Goal: Entertainment & Leisure: Consume media (video, audio)

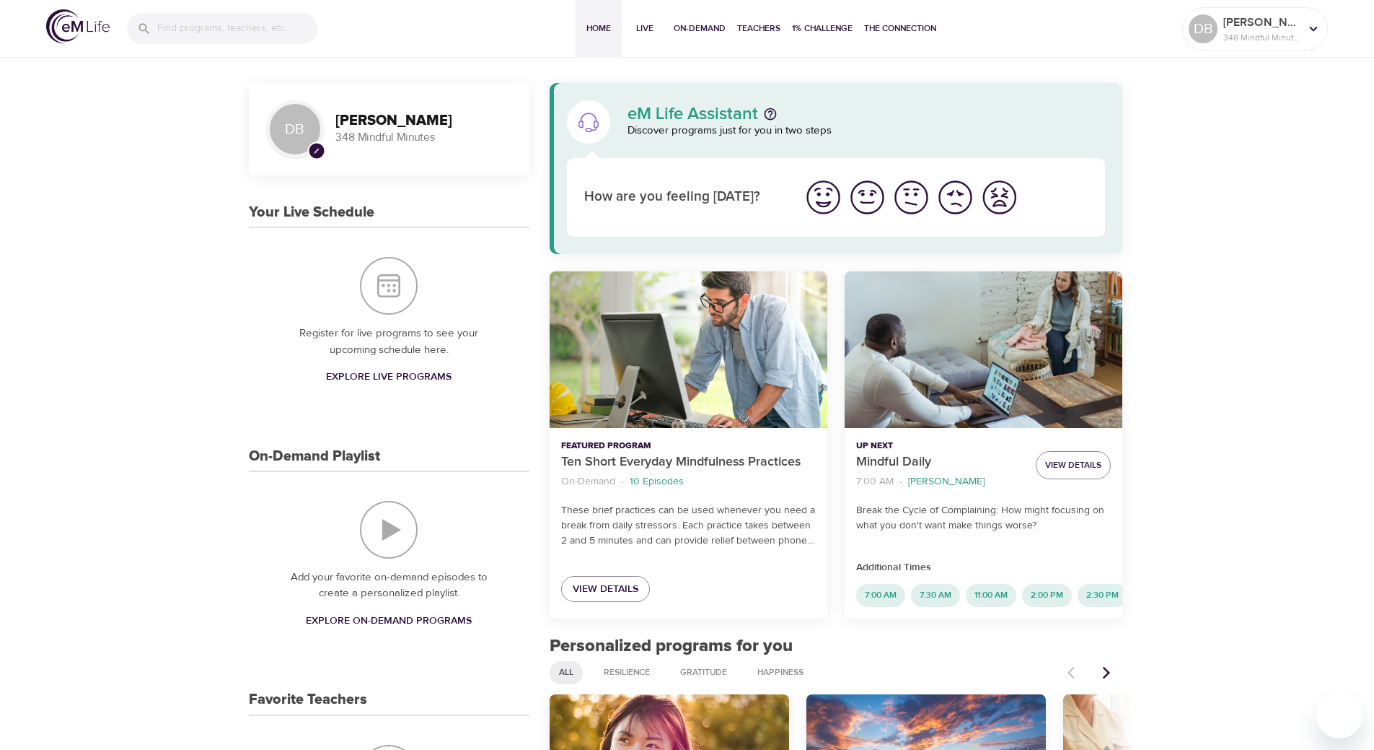
click at [190, 32] on input "search" at bounding box center [237, 28] width 160 height 31
click at [216, 87] on p "7 Days of Flourishing and Joy" at bounding box center [194, 92] width 134 height 21
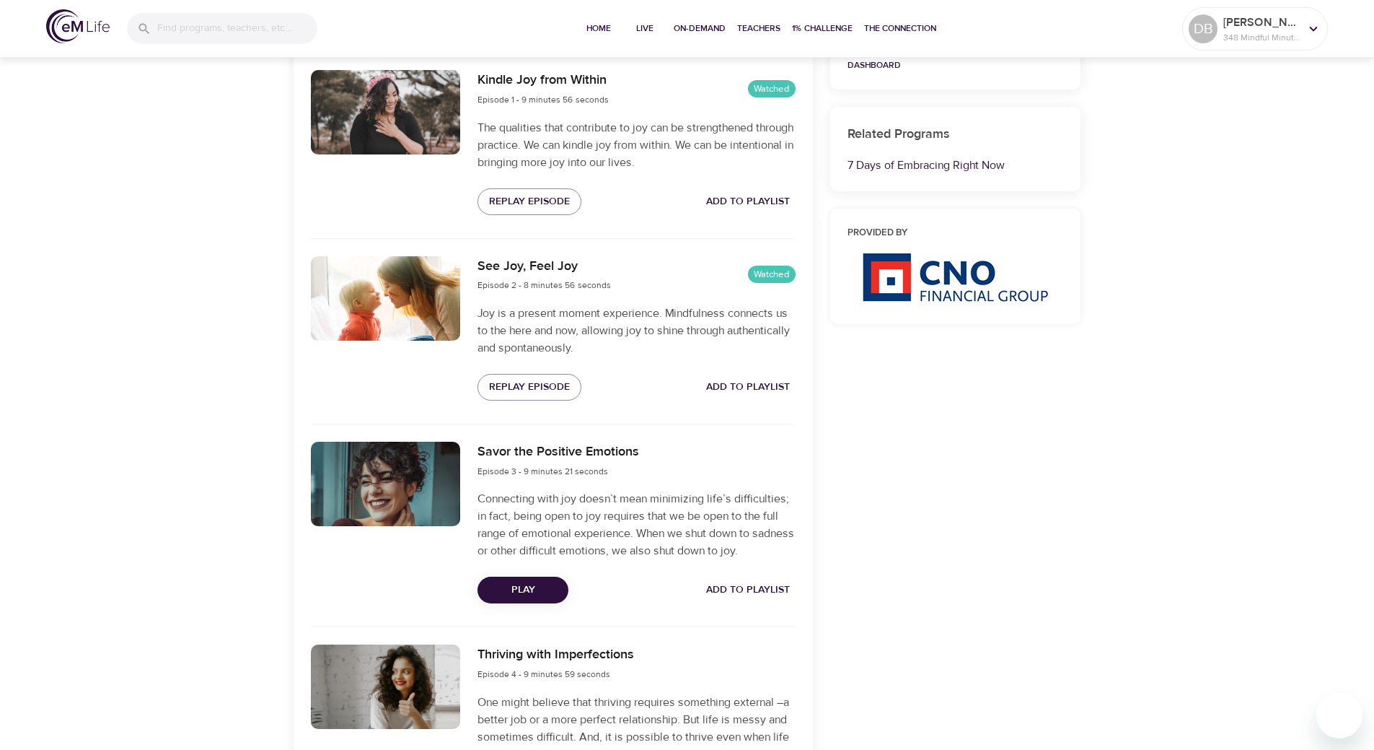
scroll to position [577, 0]
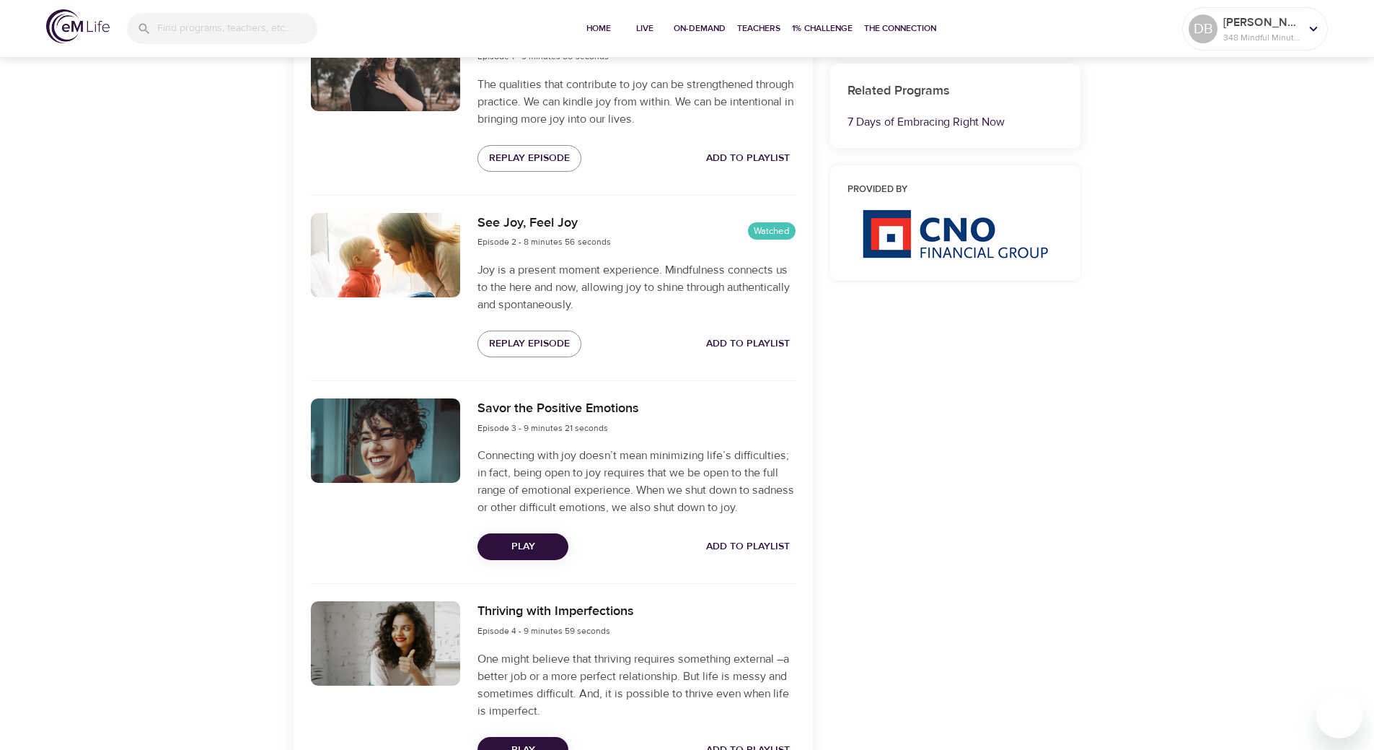
click at [525, 543] on span "Play" at bounding box center [523, 546] width 68 height 18
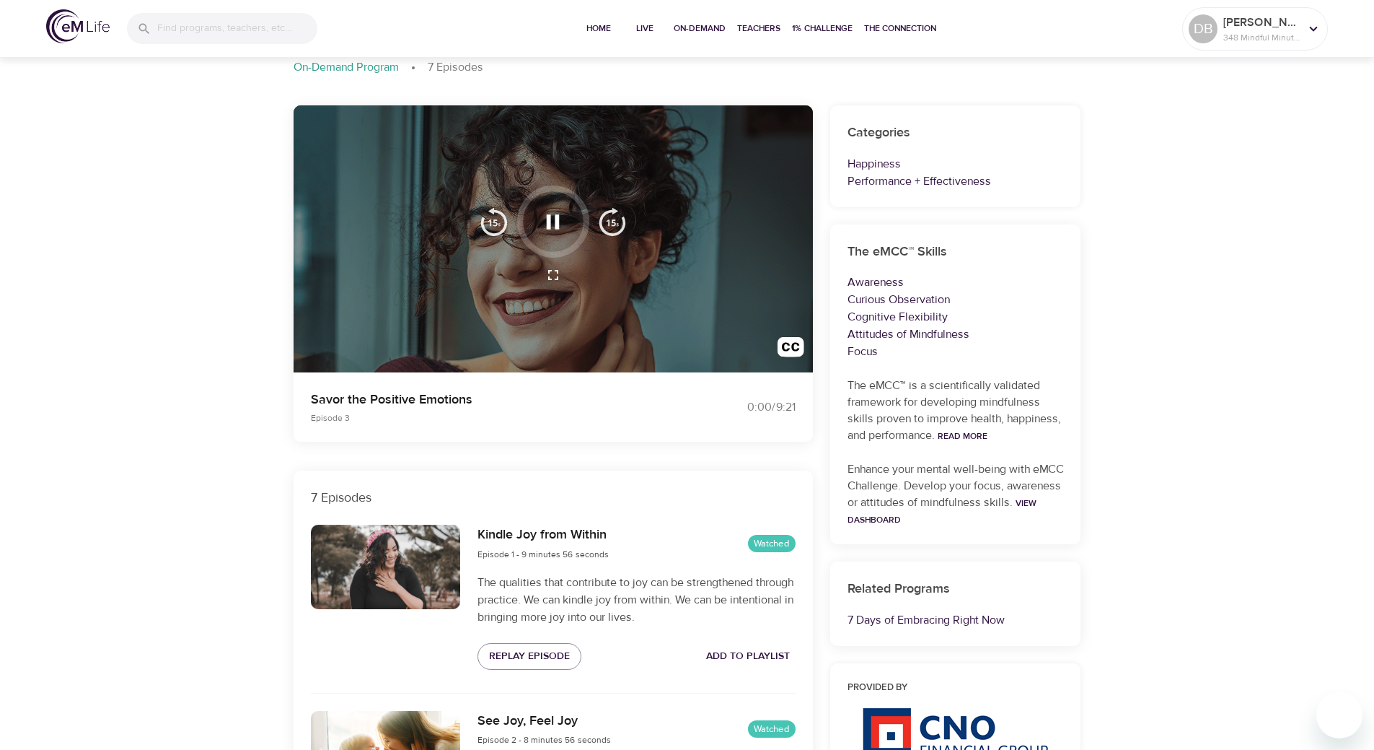
scroll to position [0, 0]
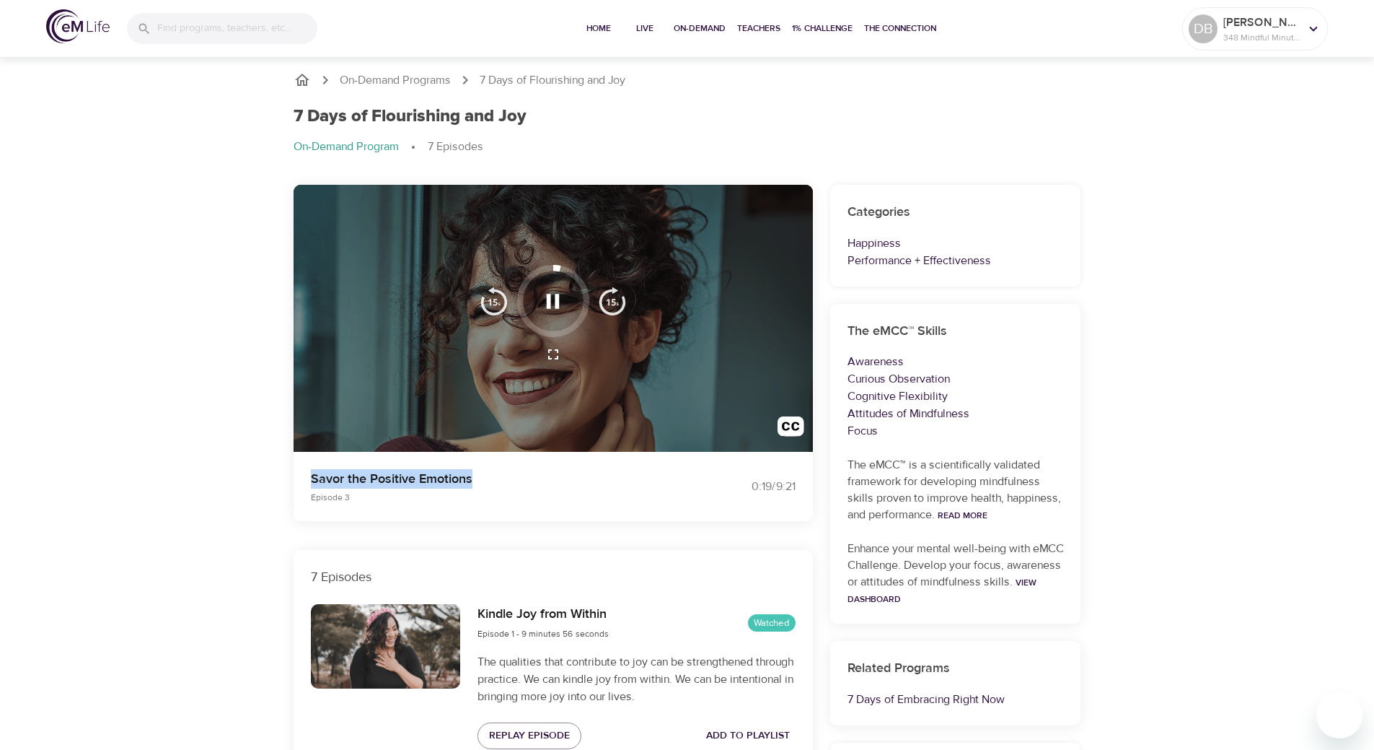
drag, startPoint x: 473, startPoint y: 480, endPoint x: 308, endPoint y: 480, distance: 165.2
click at [308, 480] on div "Savor the Positive Emotions Episode 3" at bounding box center [490, 486] width 377 height 52
copy p "Savor the Positive Emotions"
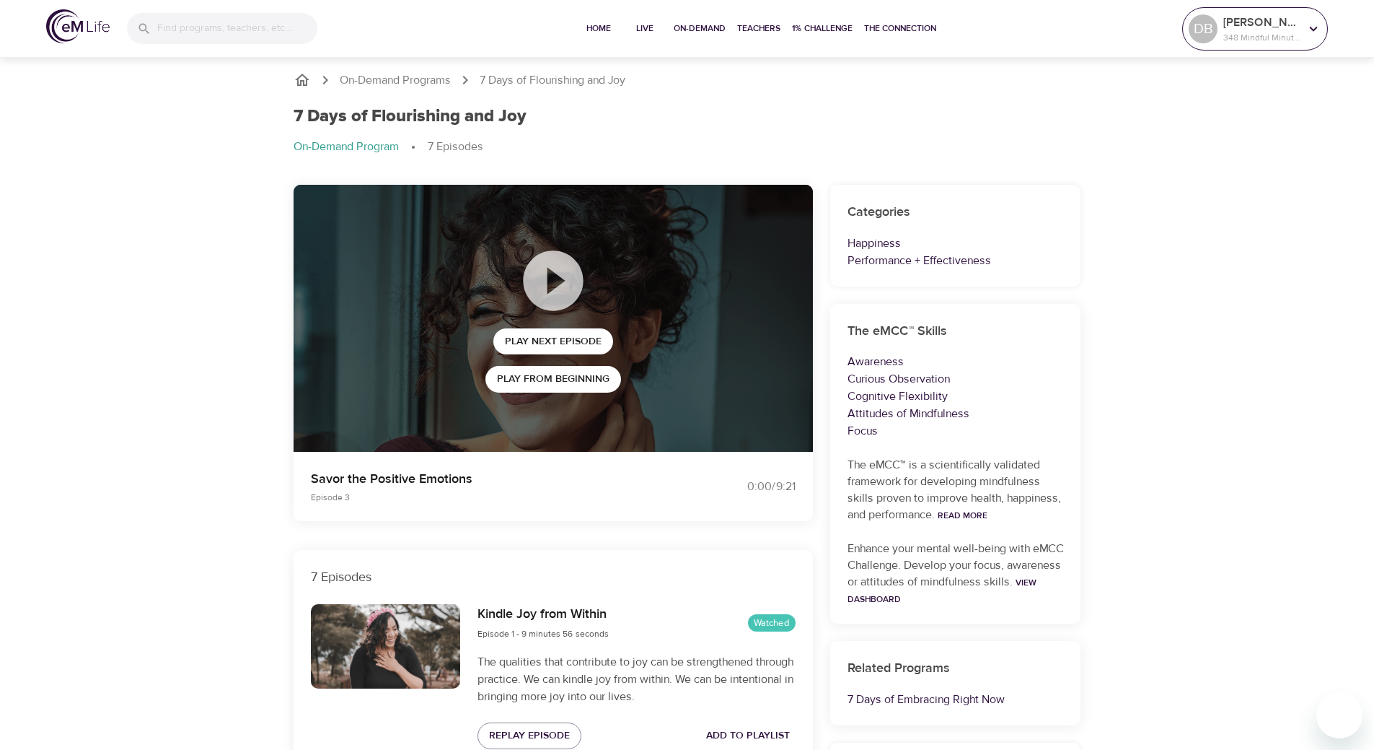
click at [1248, 35] on p "348 Mindful Minutes" at bounding box center [1262, 37] width 76 height 13
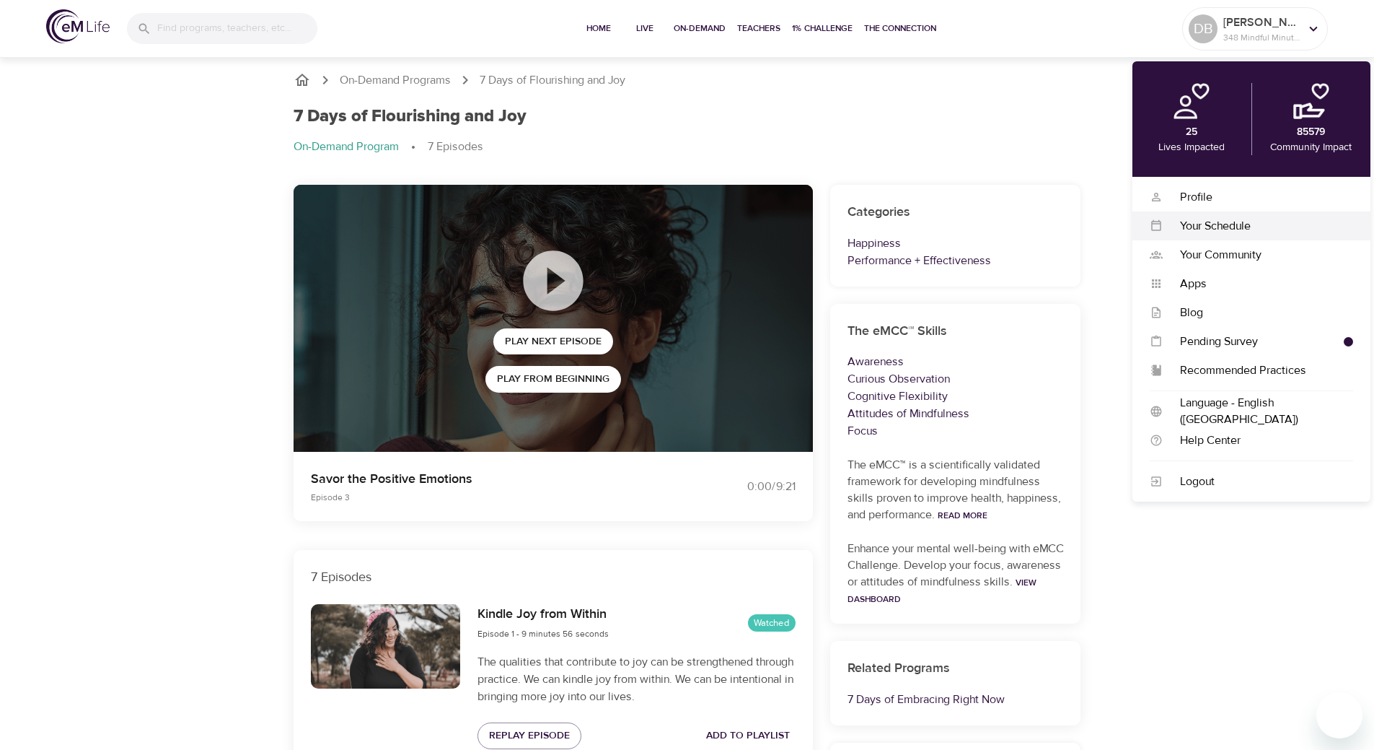
click at [1232, 221] on div "Your Schedule" at bounding box center [1258, 226] width 190 height 17
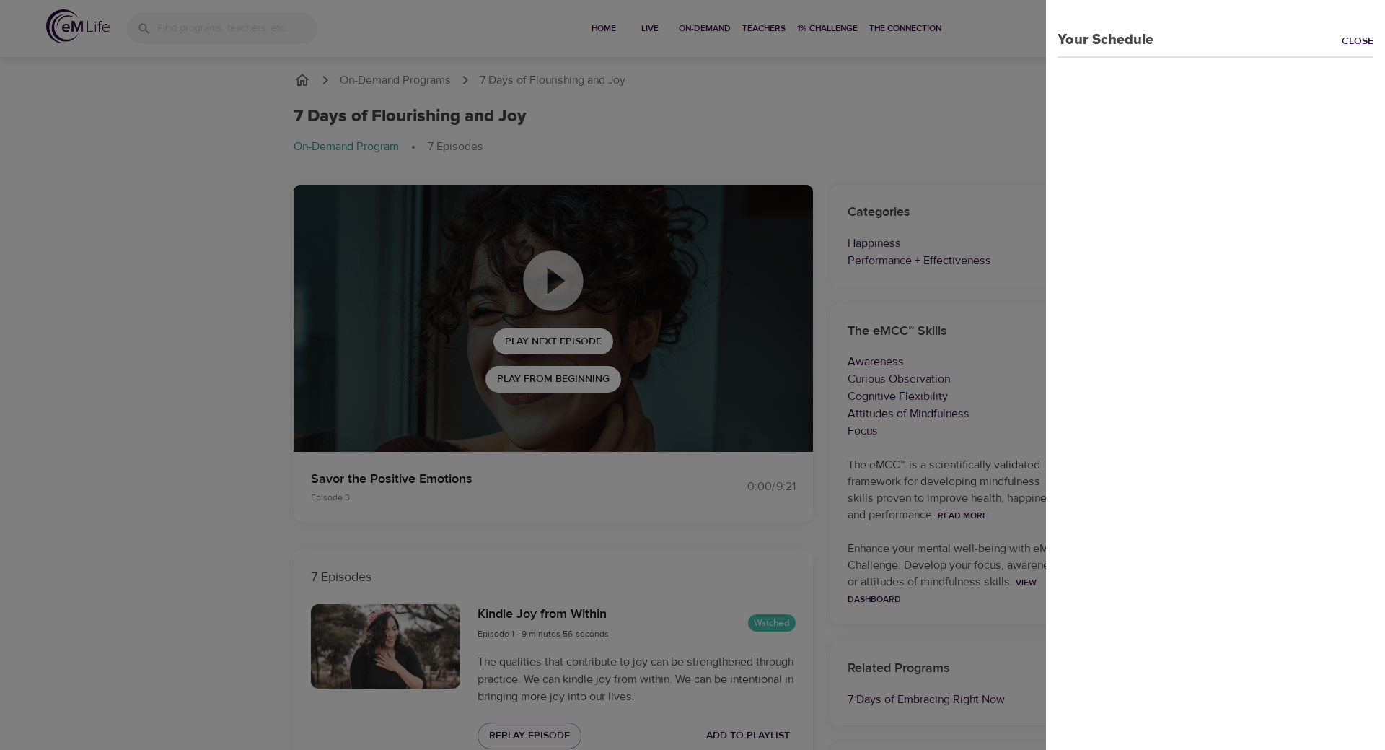
click at [1342, 37] on link "Close" at bounding box center [1363, 42] width 43 height 17
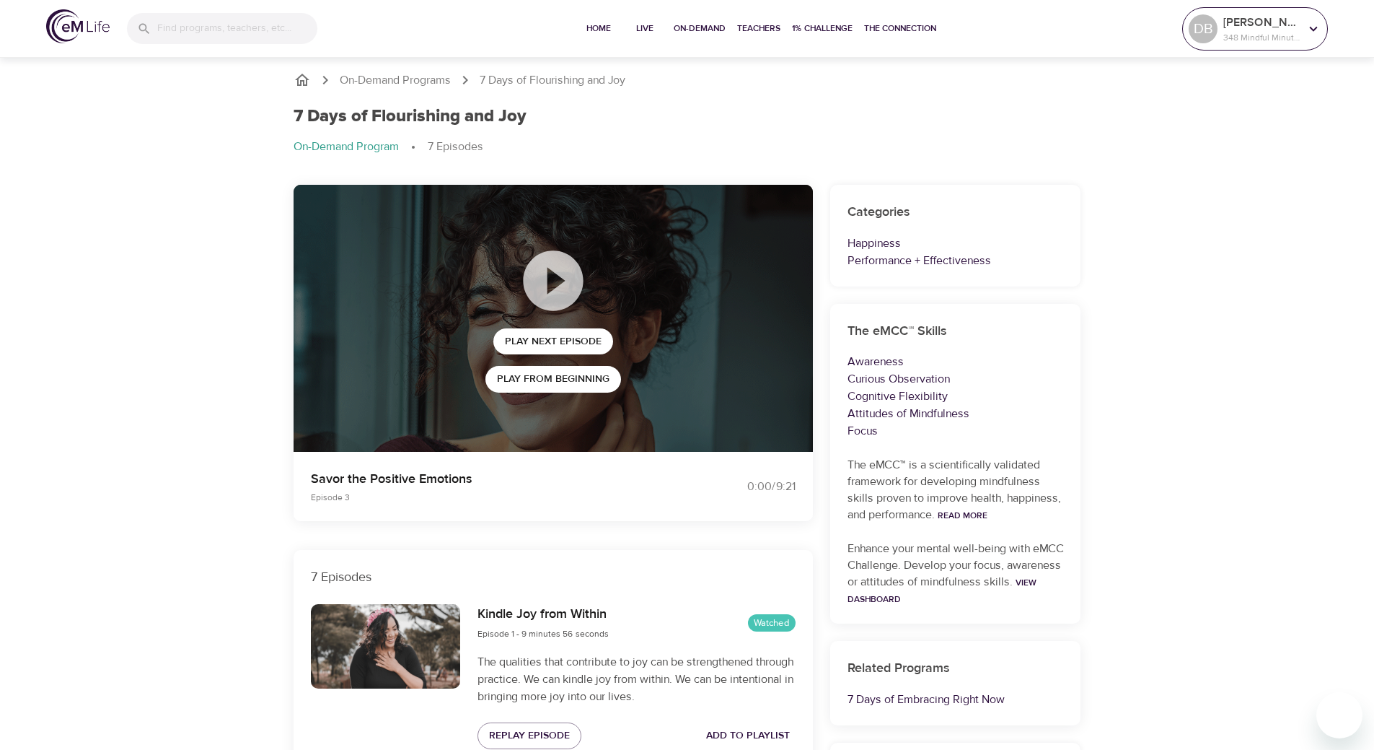
click at [1254, 38] on p "348 Mindful Minutes" at bounding box center [1262, 37] width 76 height 13
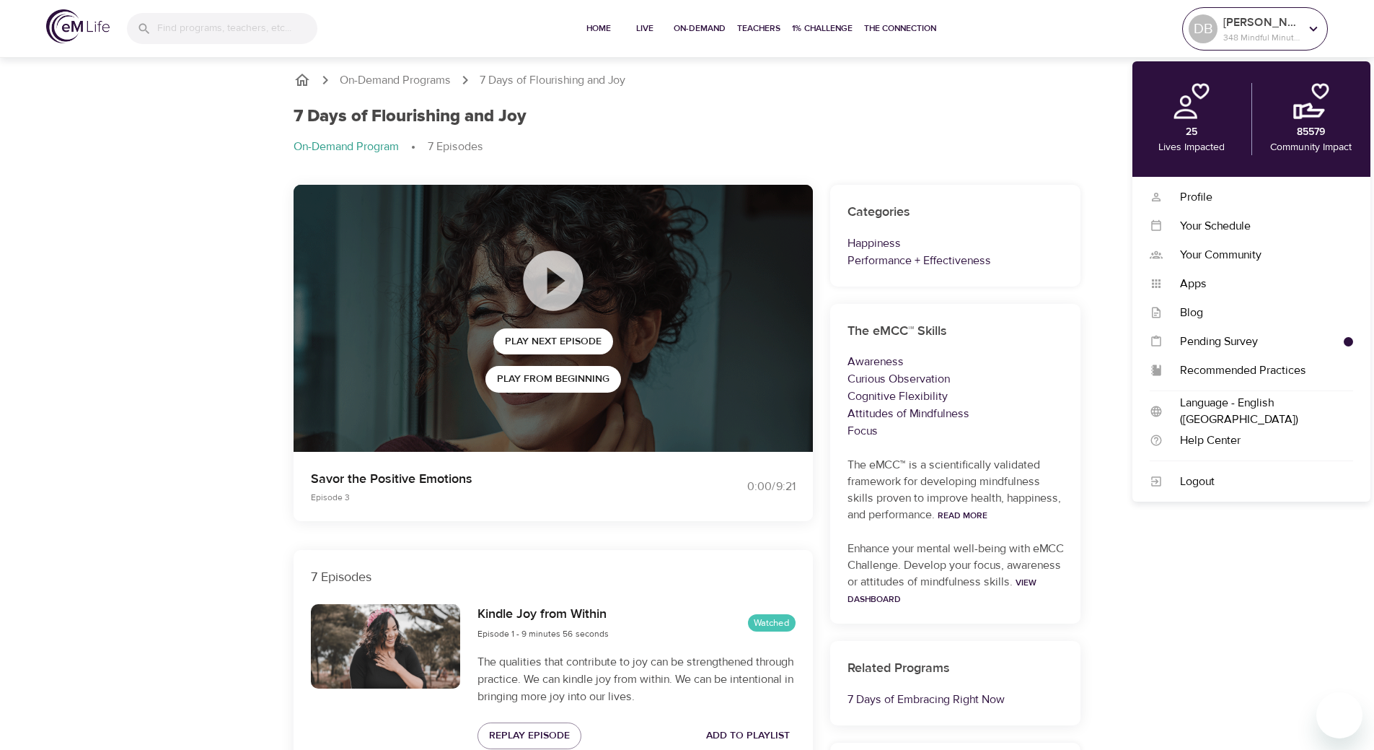
click at [1314, 29] on icon at bounding box center [1314, 29] width 16 height 16
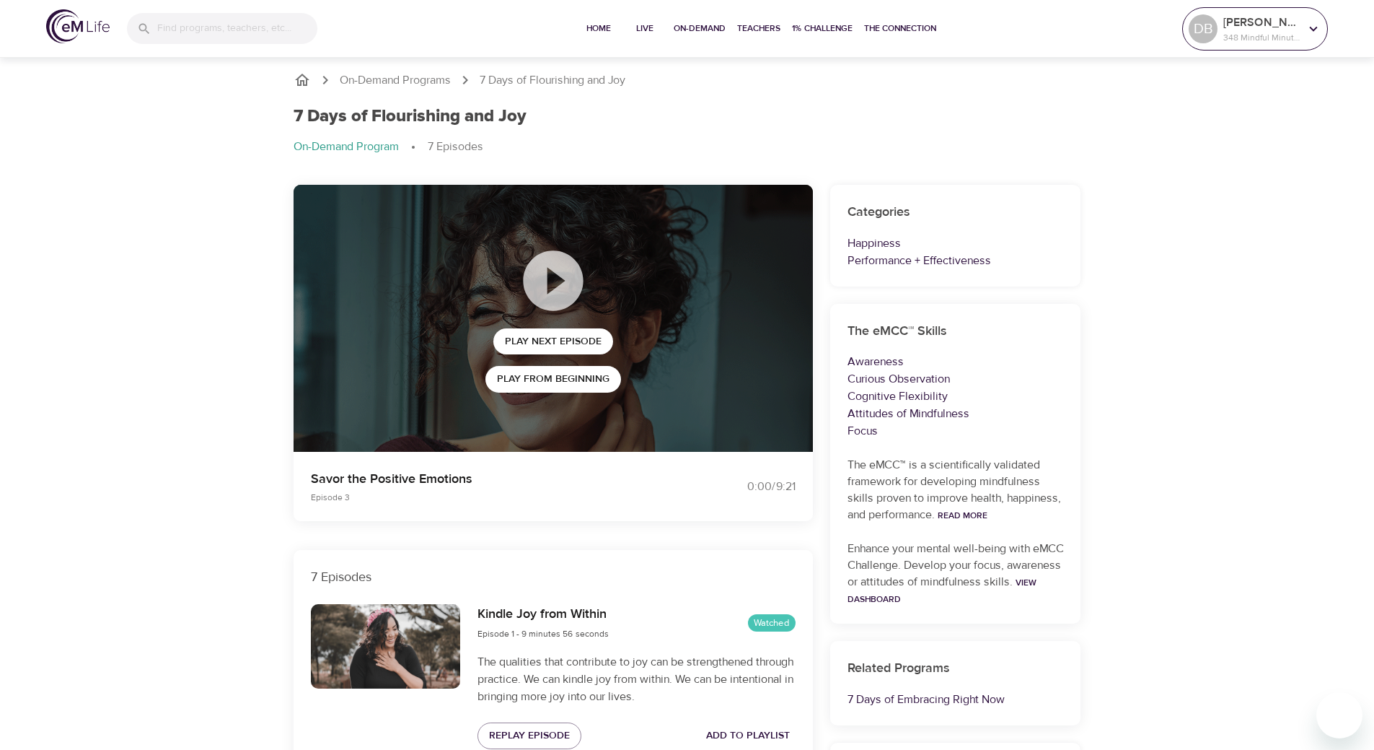
click at [1314, 29] on icon at bounding box center [1314, 29] width 16 height 16
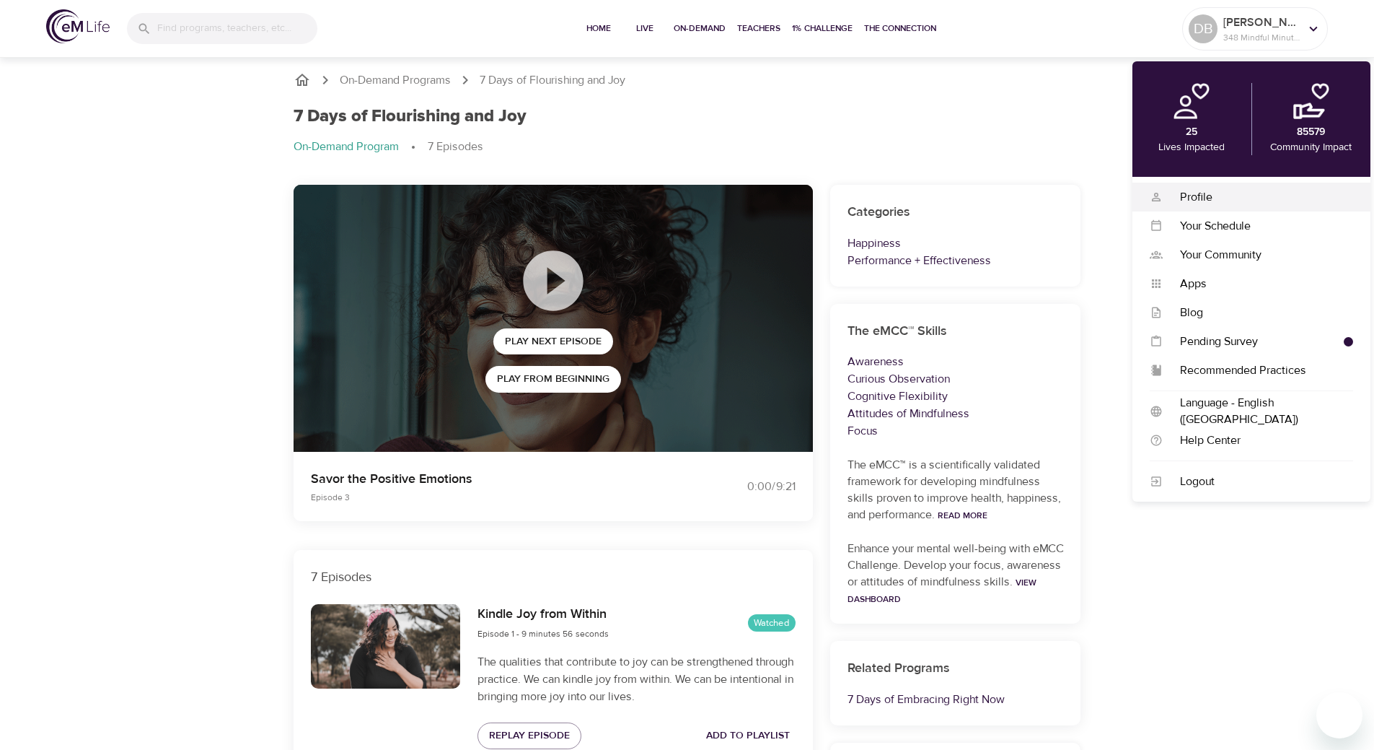
click at [1232, 199] on div "Profile" at bounding box center [1258, 197] width 190 height 17
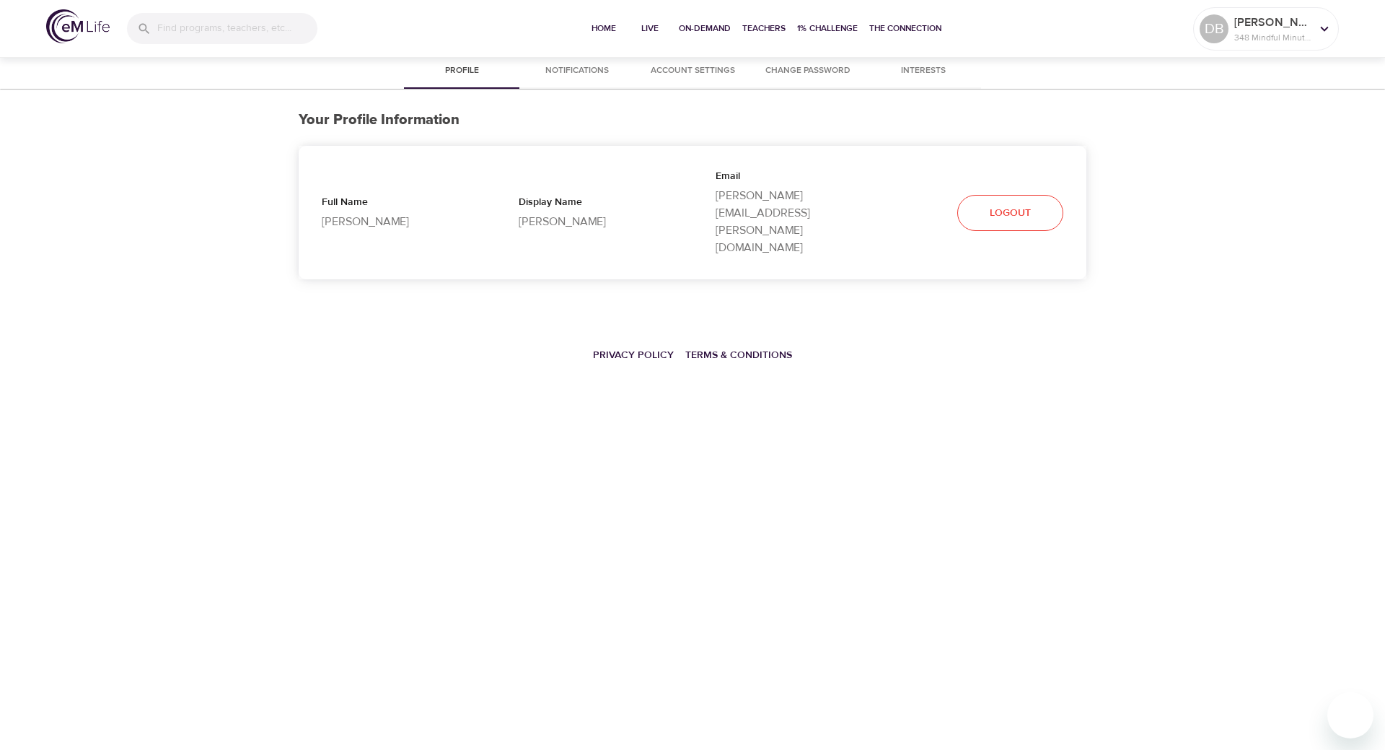
select select "10"
